Goal: Entertainment & Leisure: Consume media (video, audio)

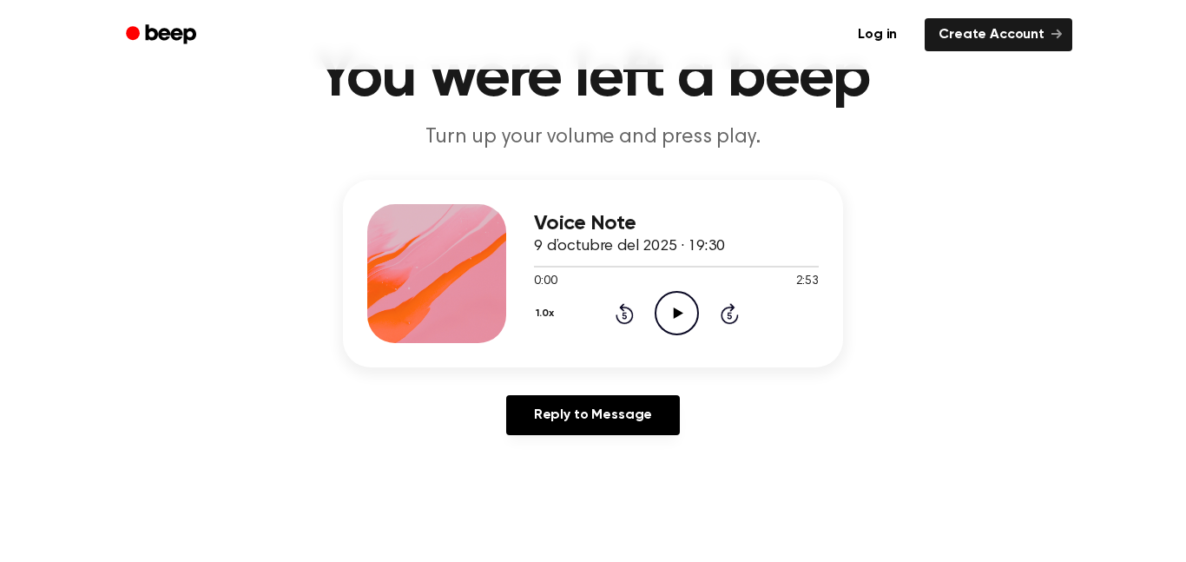
scroll to position [96, 0]
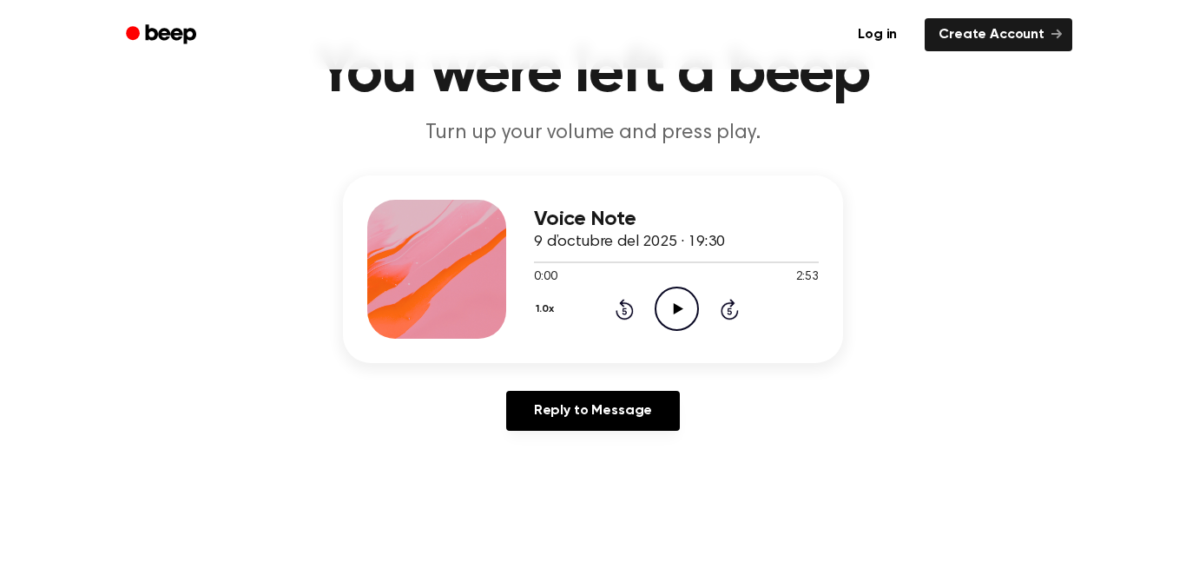
click at [684, 310] on icon "Play Audio" at bounding box center [677, 309] width 44 height 44
click at [732, 314] on icon "Skip 5 seconds" at bounding box center [729, 309] width 19 height 23
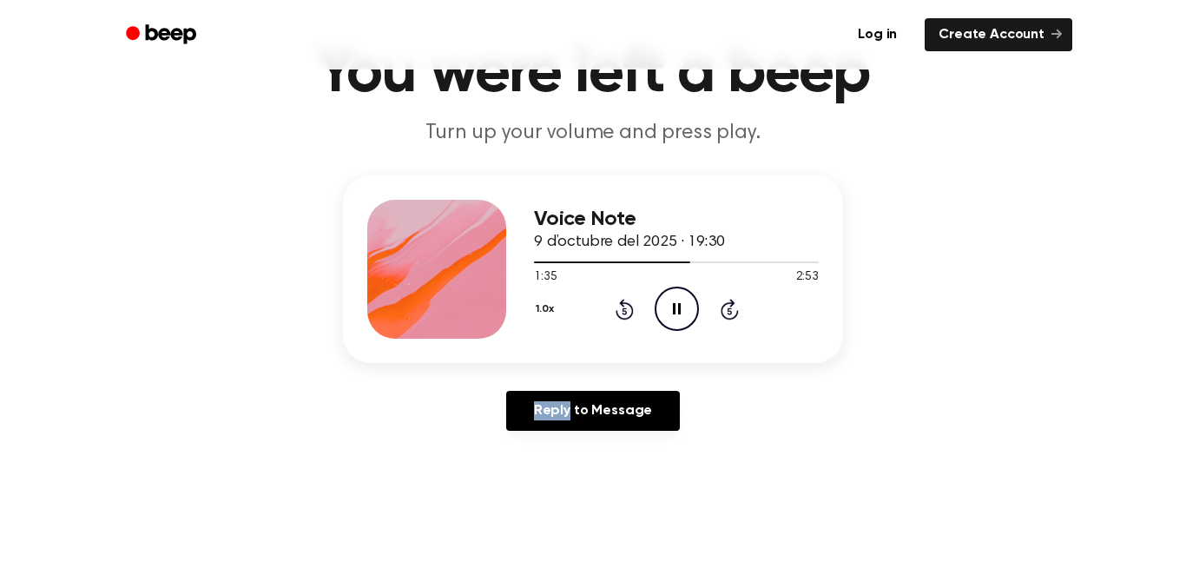
click at [732, 314] on icon "Skip 5 seconds" at bounding box center [729, 309] width 19 height 23
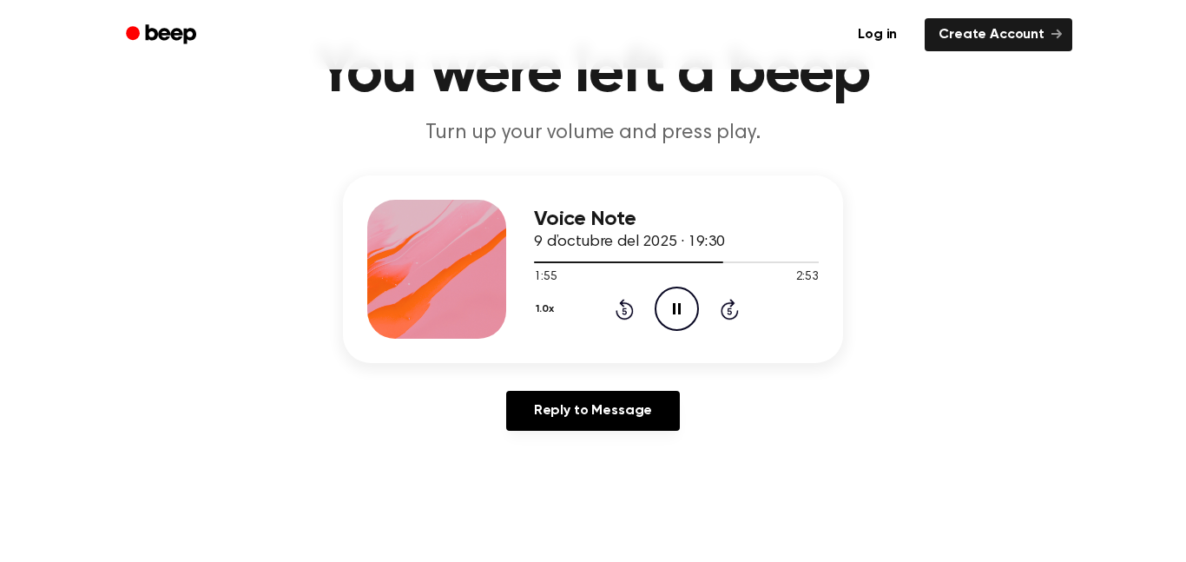
click at [732, 314] on icon "Skip 5 seconds" at bounding box center [729, 309] width 19 height 23
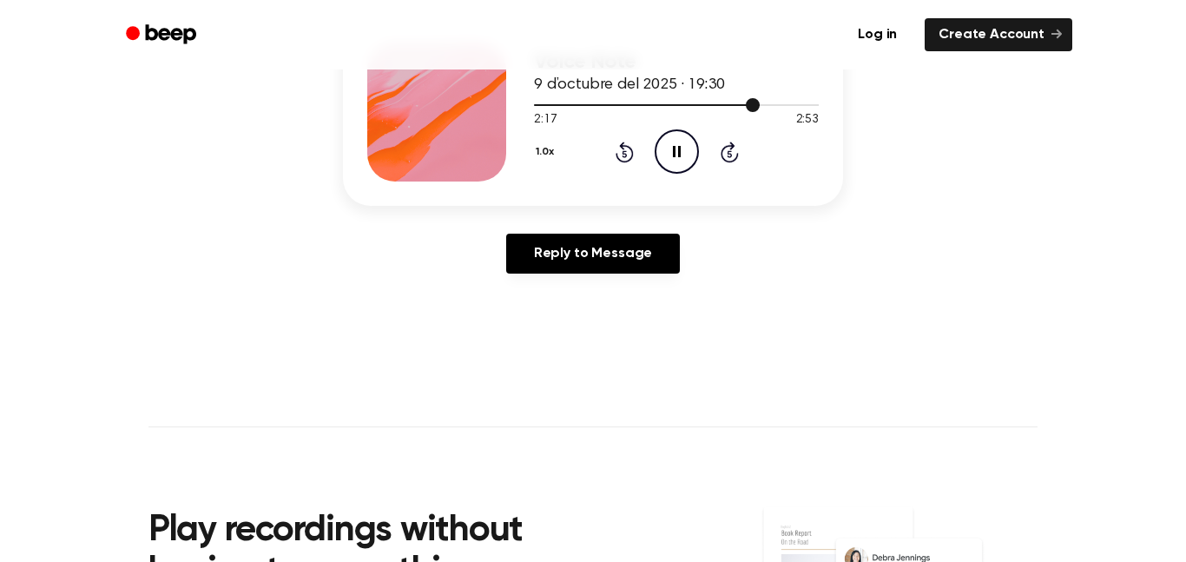
scroll to position [0, 0]
